Goal: Information Seeking & Learning: Learn about a topic

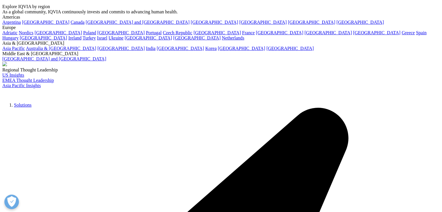
scroll to position [29, 0]
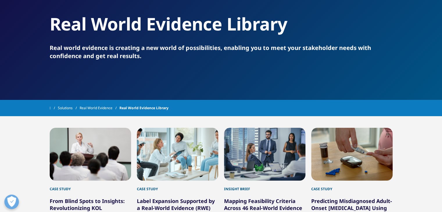
scroll to position [116, 0]
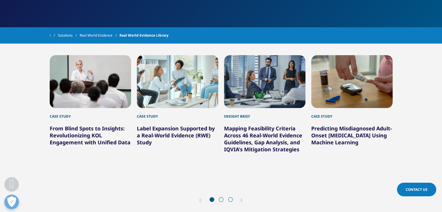
click at [76, 127] on link "From Blind Spots to Insights: Revolutionizing KOL Engagement with Unified Data" at bounding box center [90, 135] width 81 height 21
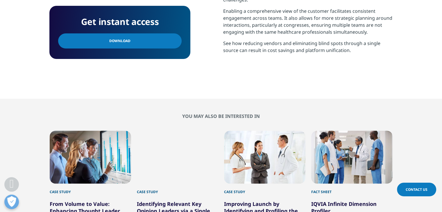
scroll to position [436, 0]
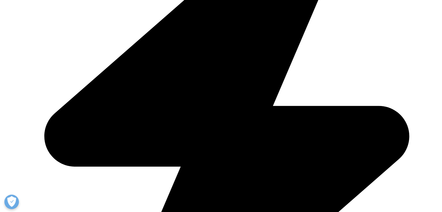
scroll to position [246, 0]
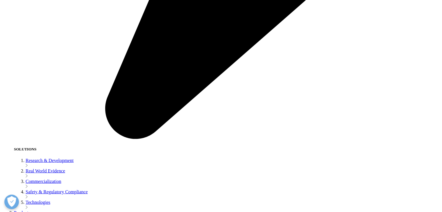
scroll to position [854, 0]
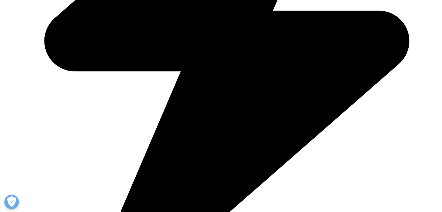
drag, startPoint x: 71, startPoint y: 9, endPoint x: 100, endPoint y: 9, distance: 28.8
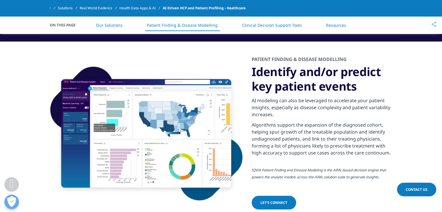
scroll to position [451, 0]
